Goal: Information Seeking & Learning: Learn about a topic

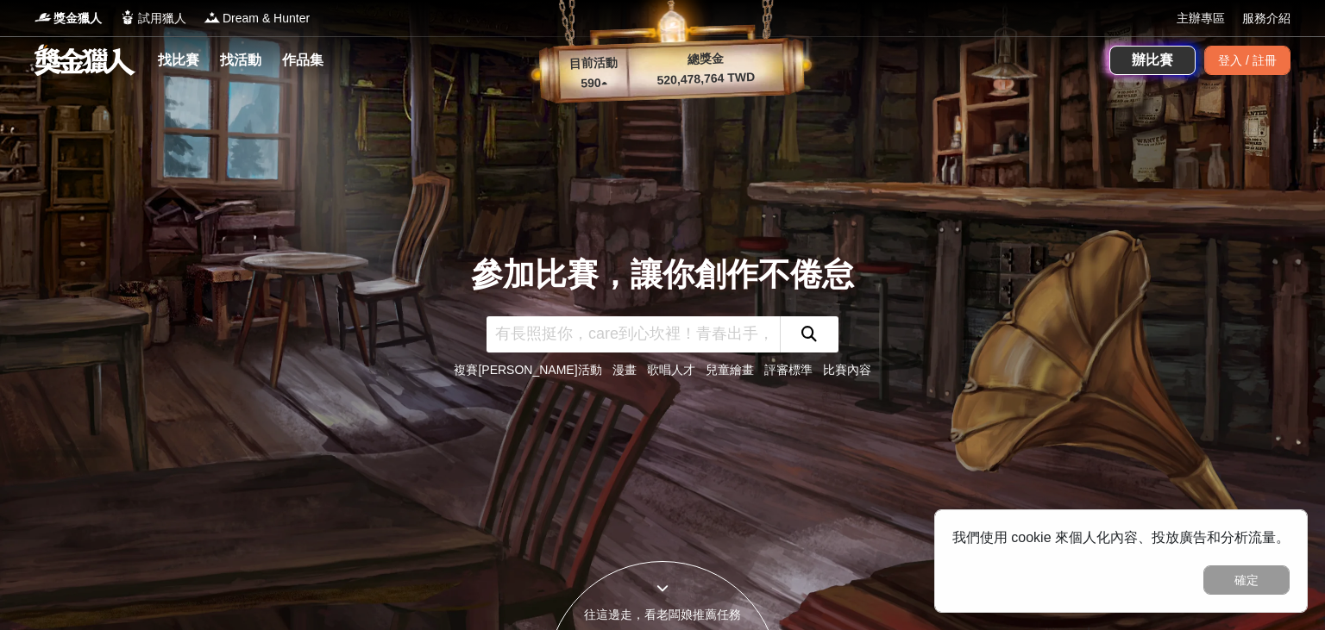
click at [574, 328] on input "text" at bounding box center [632, 335] width 293 height 36
type input "ㄐㄧ"
click at [574, 328] on input "ㄐㄧ" at bounding box center [632, 335] width 293 height 36
type input "獎"
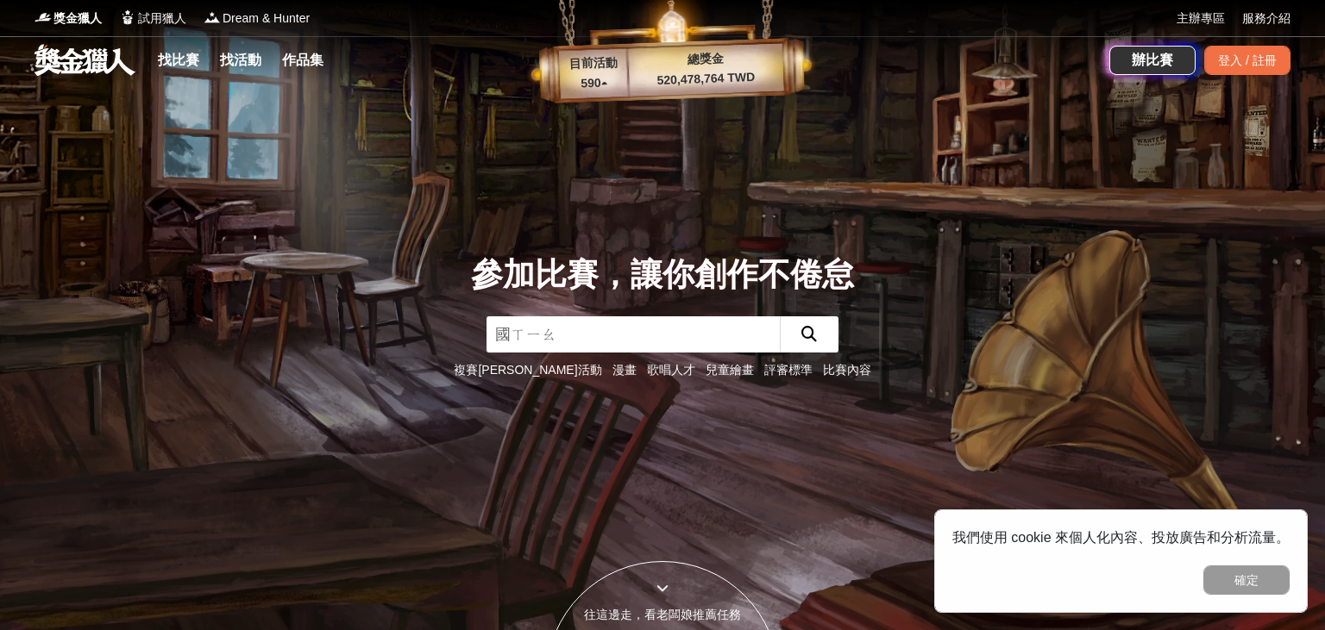
type input "國小"
click button "submit" at bounding box center [809, 335] width 59 height 36
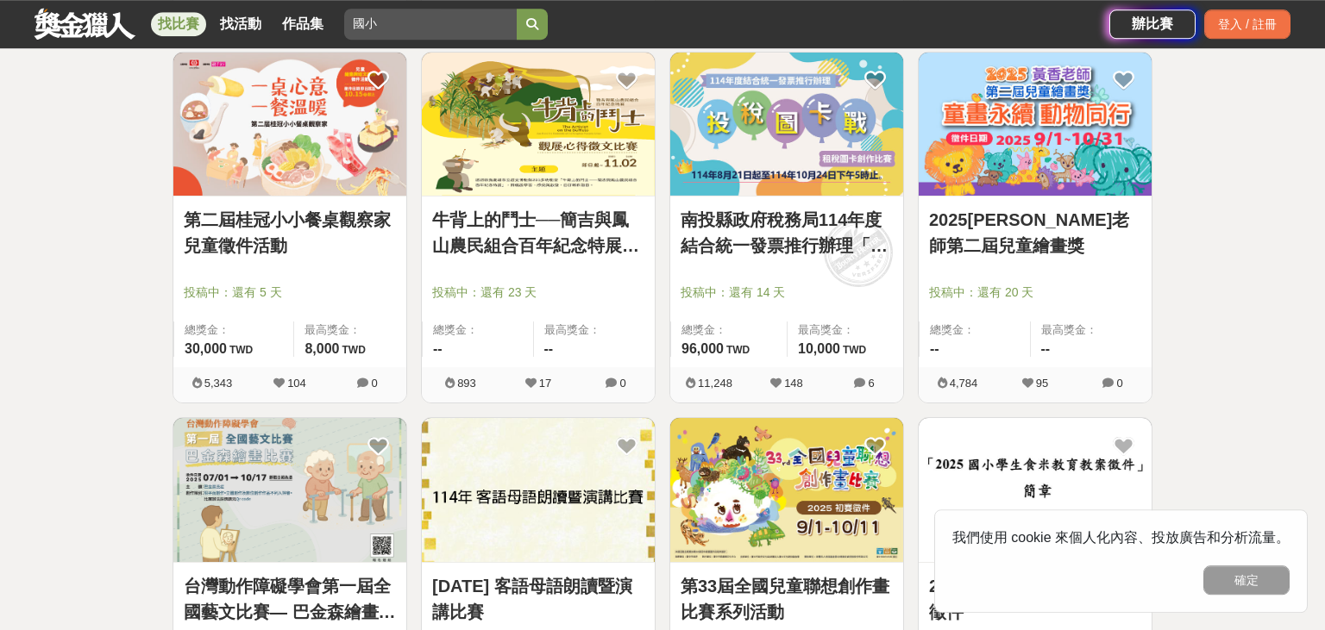
scroll to position [695, 0]
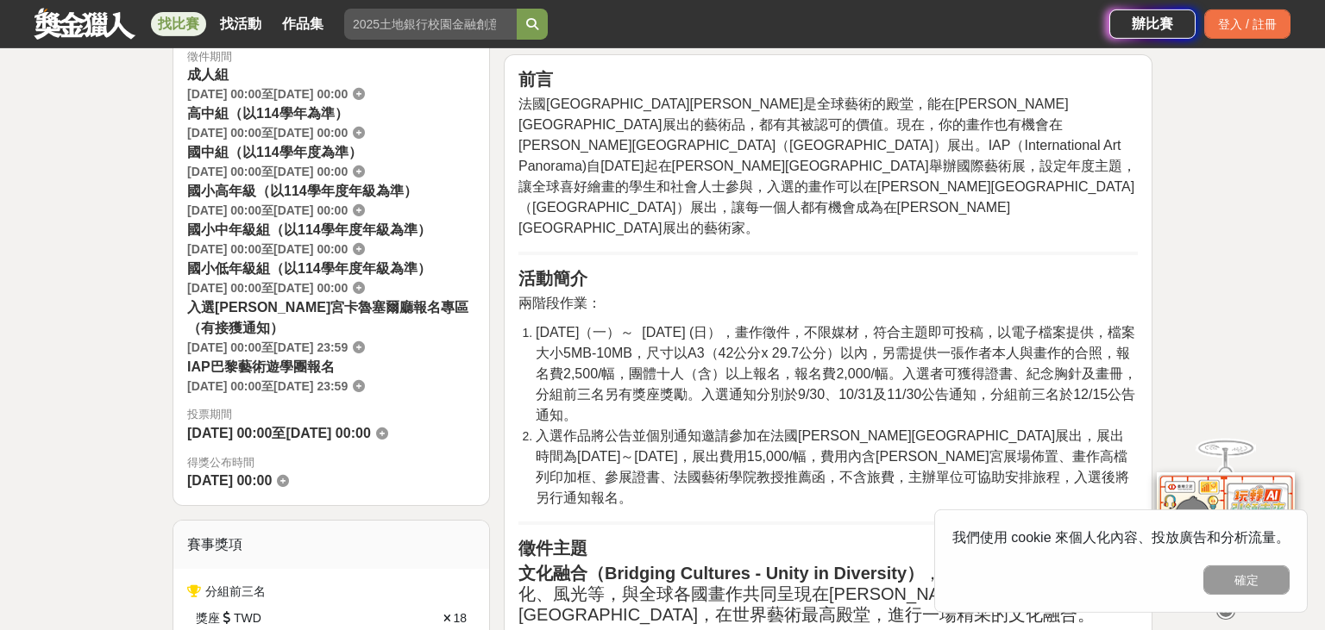
scroll to position [666, 0]
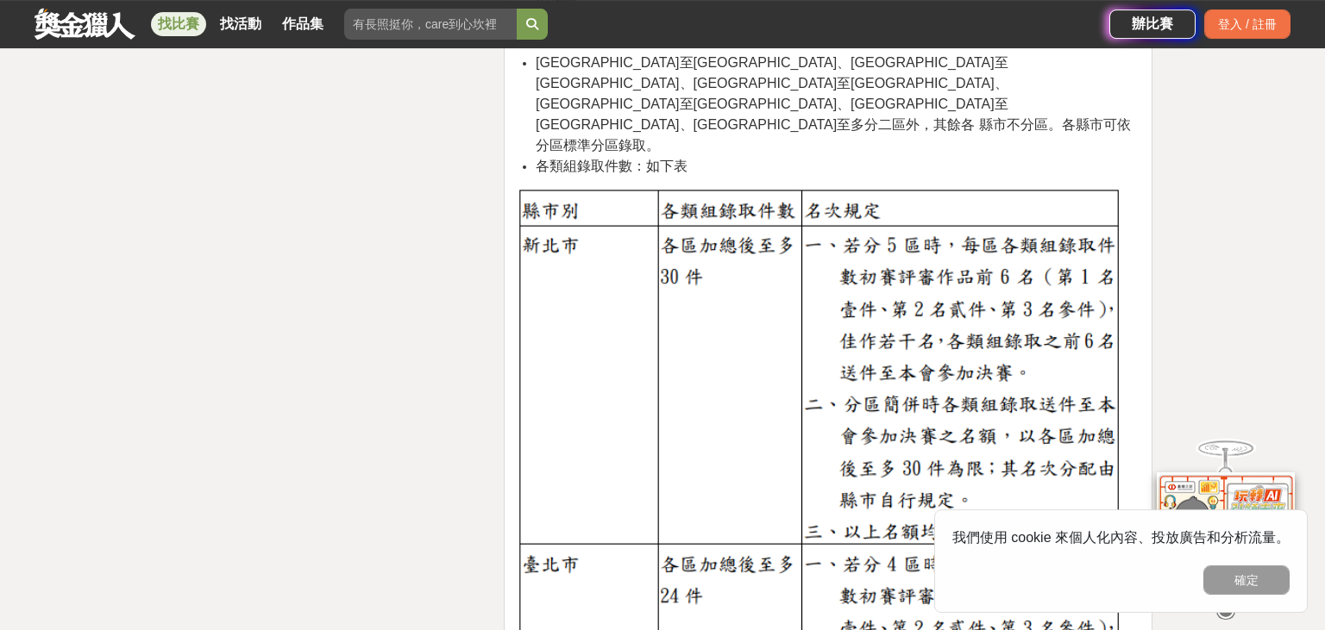
scroll to position [2815, 0]
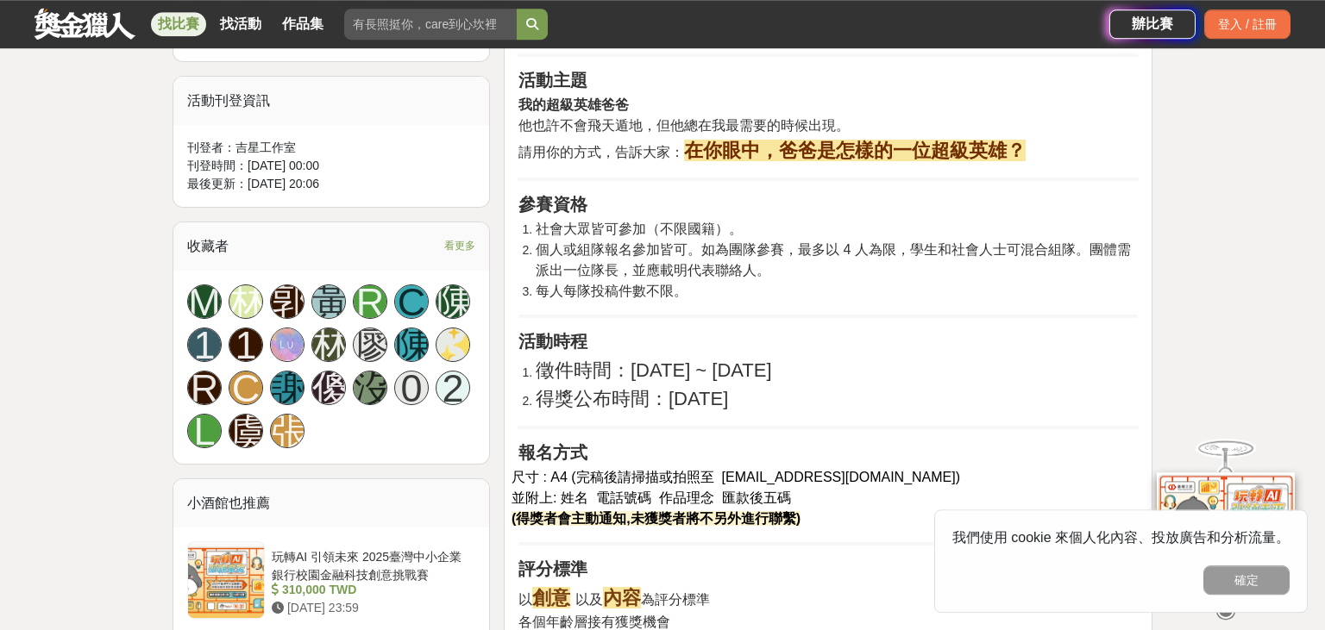
scroll to position [1000, 0]
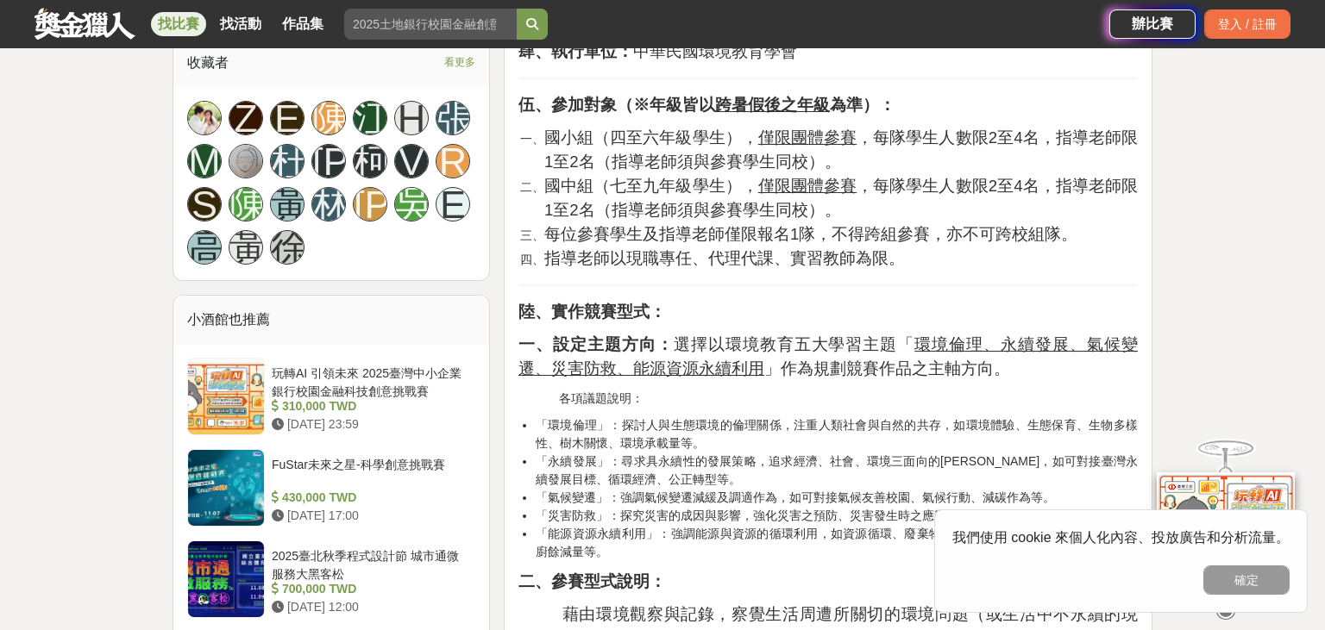
scroll to position [1238, 0]
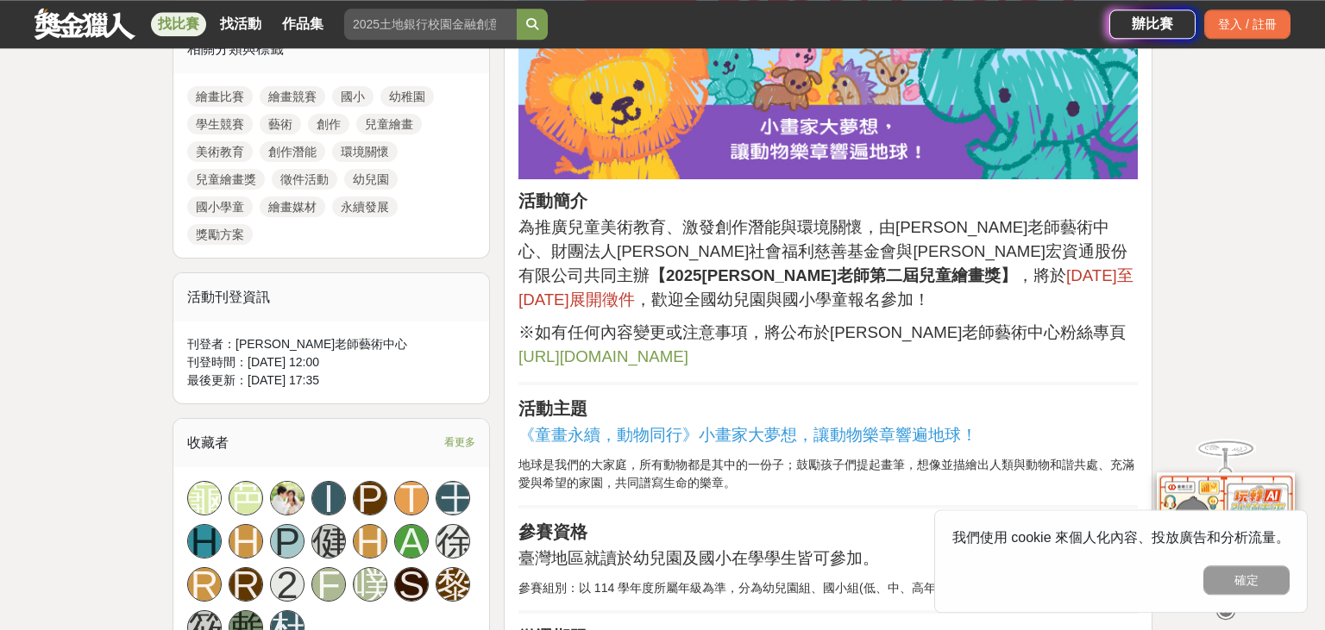
scroll to position [856, 0]
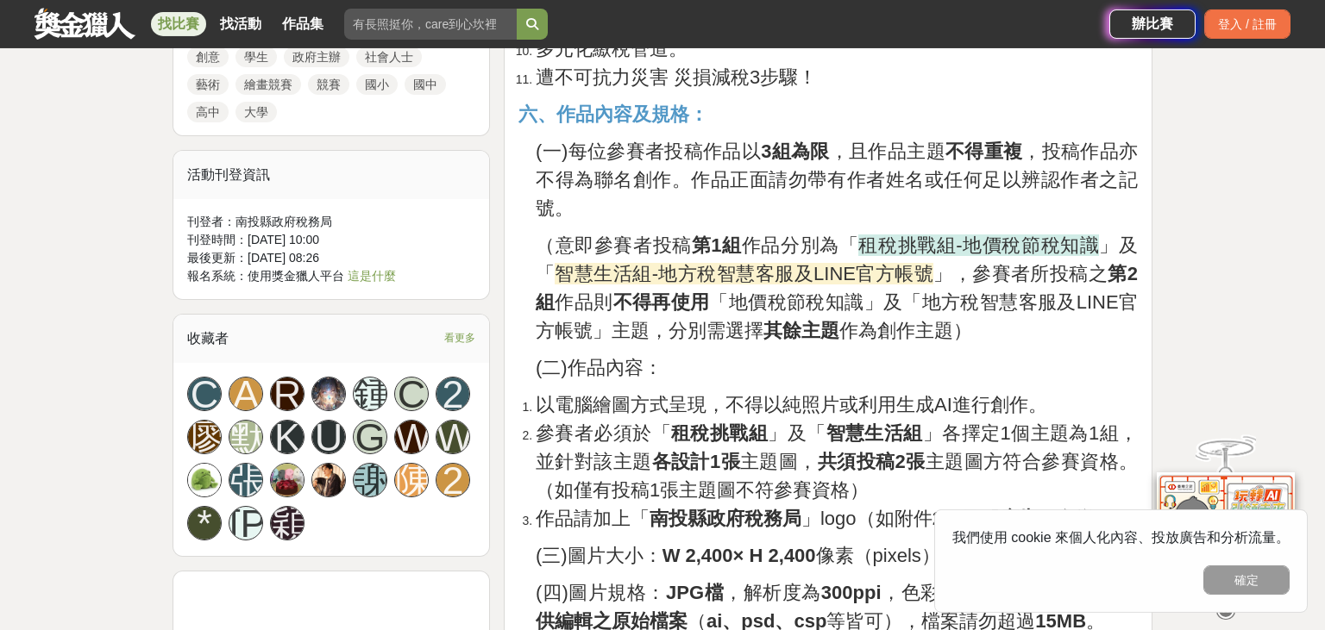
scroll to position [1714, 0]
